Goal: Navigation & Orientation: Find specific page/section

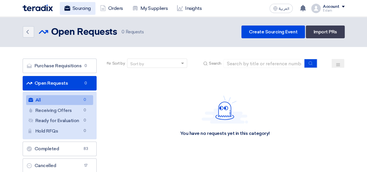
click at [75, 10] on link "Sourcing" at bounding box center [78, 8] width 36 height 13
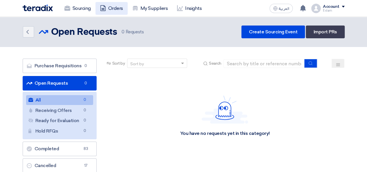
click at [112, 11] on link "Orders" at bounding box center [112, 8] width 32 height 13
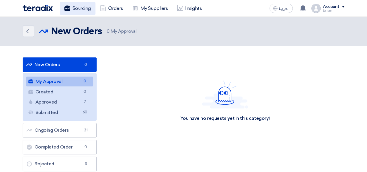
click at [90, 4] on link "Sourcing" at bounding box center [78, 8] width 36 height 13
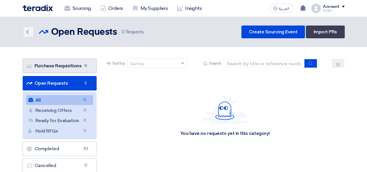
click at [78, 67] on link "Purchase Requisitions Purchase Requisitions 0" at bounding box center [60, 66] width 74 height 15
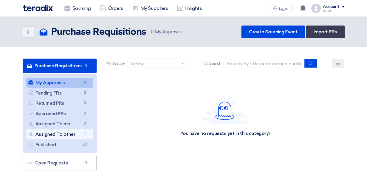
click at [65, 138] on link "Assigned To other Assigned To other 1" at bounding box center [59, 135] width 67 height 10
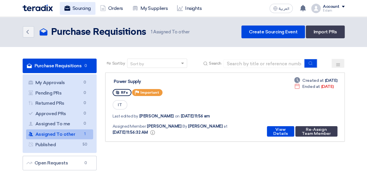
click at [69, 11] on link "Sourcing" at bounding box center [78, 8] width 36 height 13
